Goal: Transaction & Acquisition: Purchase product/service

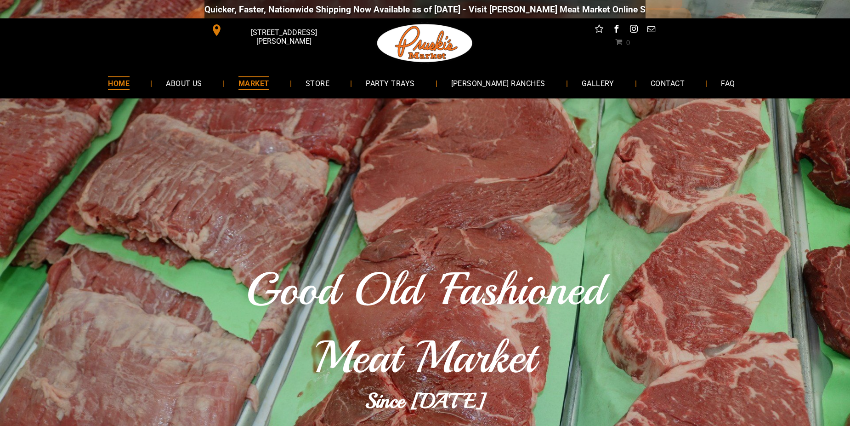
click at [269, 84] on span "MARKET" at bounding box center [253, 82] width 31 height 13
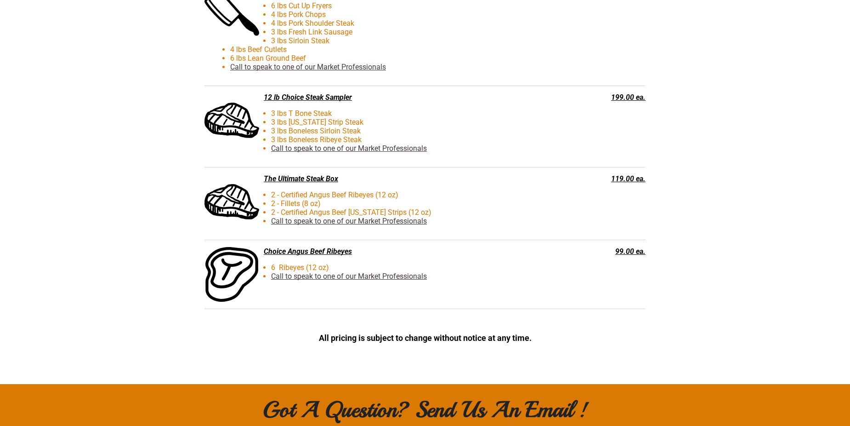
scroll to position [2343, 0]
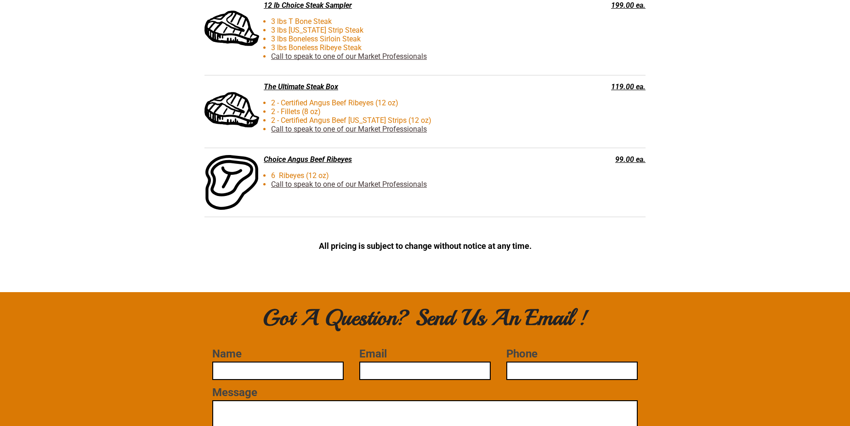
click at [290, 160] on div "Choice Angus Beef Ribeyes" at bounding box center [378, 159] width 348 height 9
click at [297, 178] on li "6 Ribeyes (12 oz)" at bounding box center [395, 175] width 330 height 9
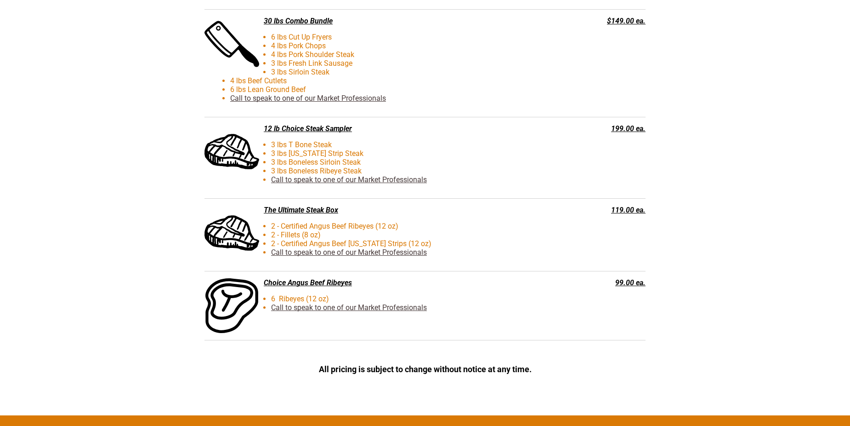
scroll to position [1976, 0]
